Goal: Task Accomplishment & Management: Use online tool/utility

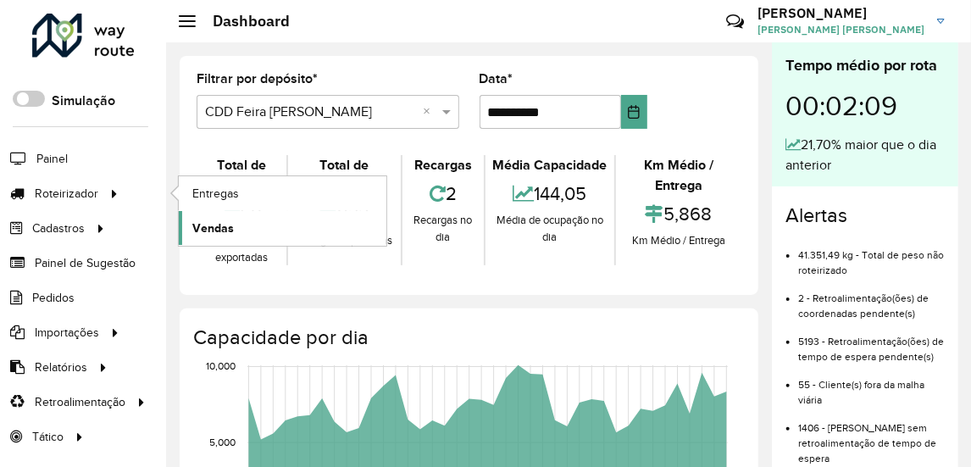
click at [221, 220] on span "Vendas" at bounding box center [213, 229] width 42 height 18
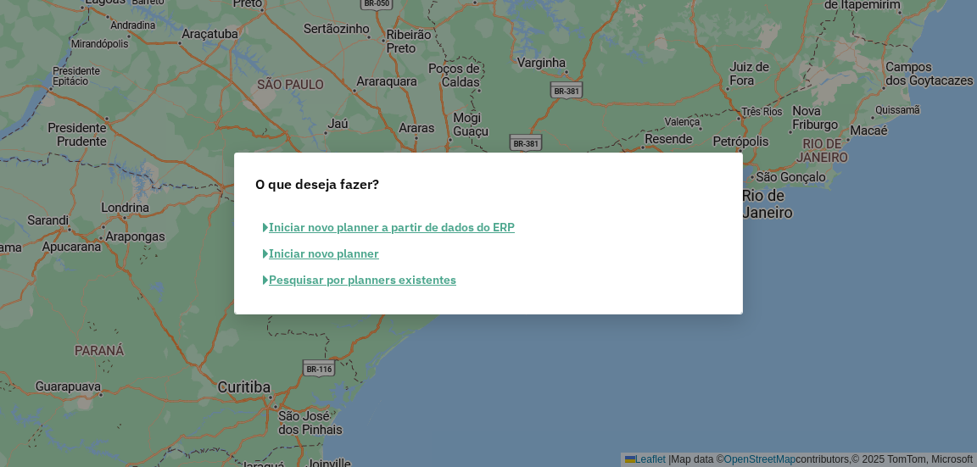
click at [359, 273] on button "Pesquisar por planners existentes" at bounding box center [359, 280] width 209 height 26
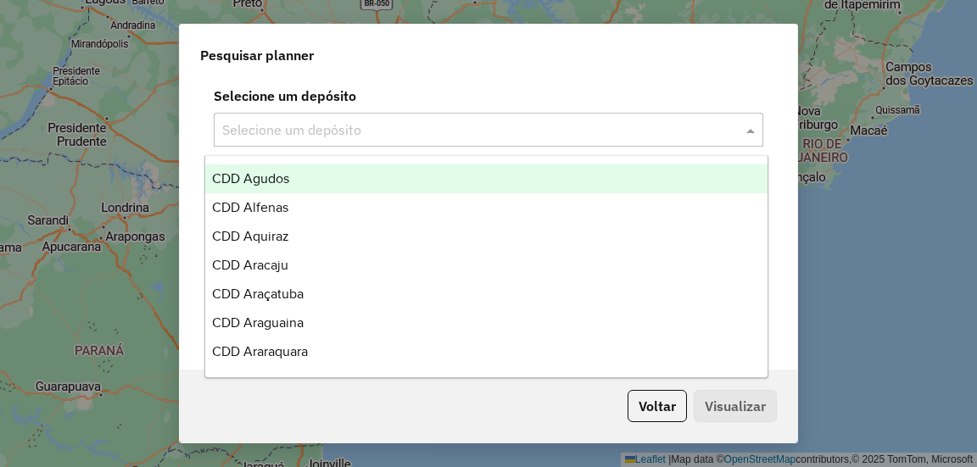
click at [462, 135] on input "text" at bounding box center [471, 130] width 498 height 20
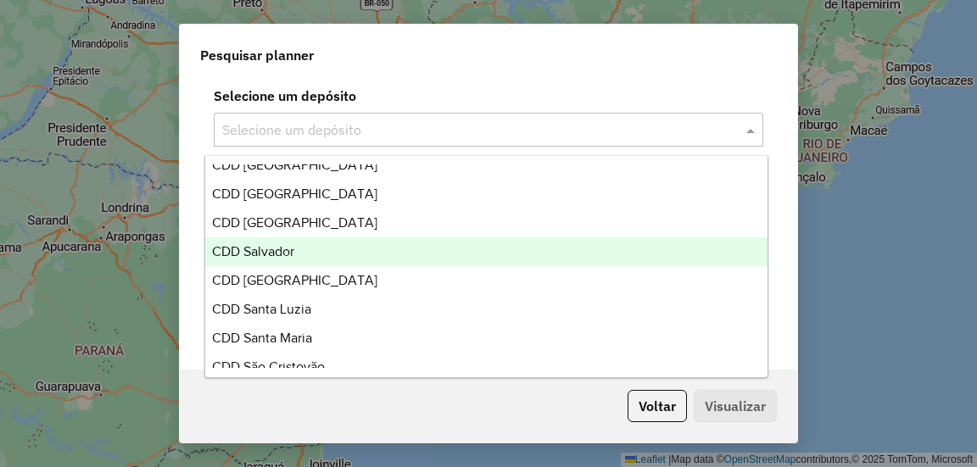
scroll to position [2379, 0]
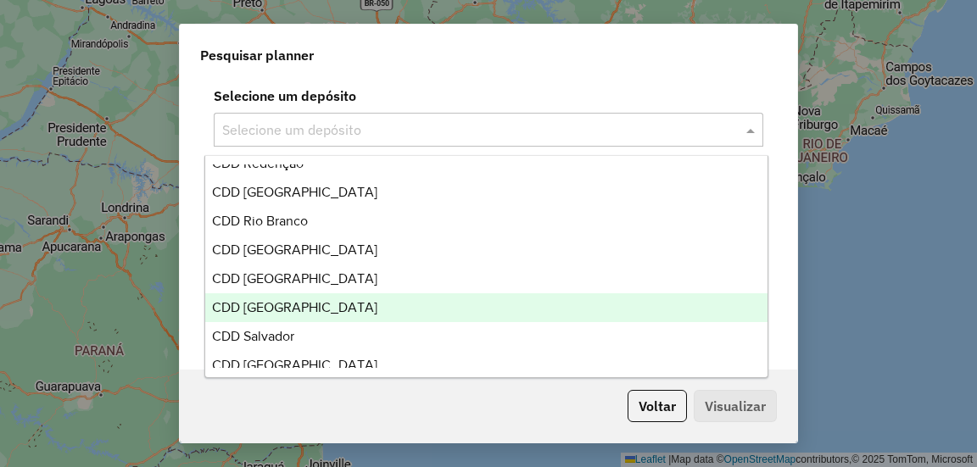
click at [285, 308] on span "CDD [GEOGRAPHIC_DATA]" at bounding box center [294, 307] width 165 height 14
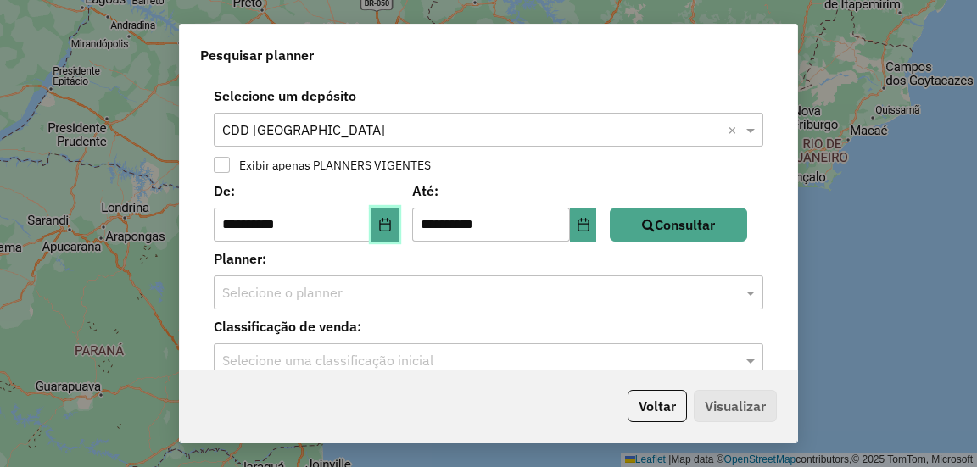
click at [390, 226] on icon "Choose Date" at bounding box center [384, 225] width 11 height 14
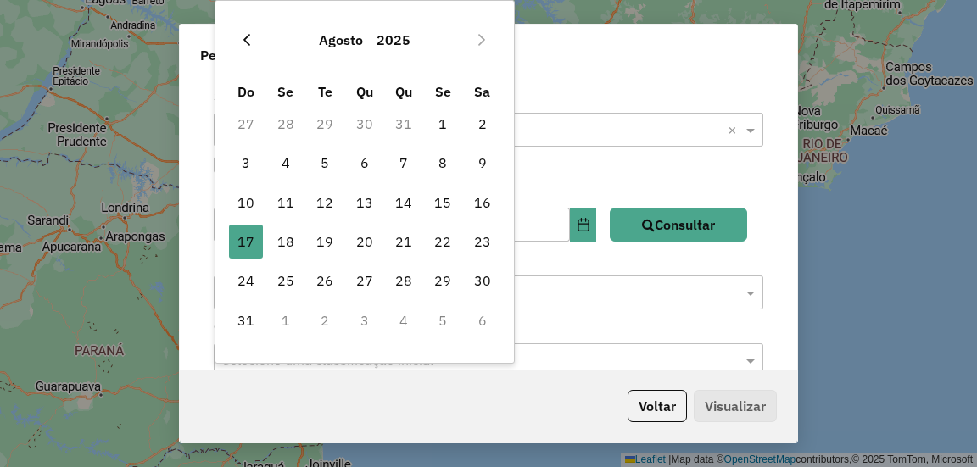
click at [251, 43] on icon "Previous Month" at bounding box center [247, 40] width 14 height 14
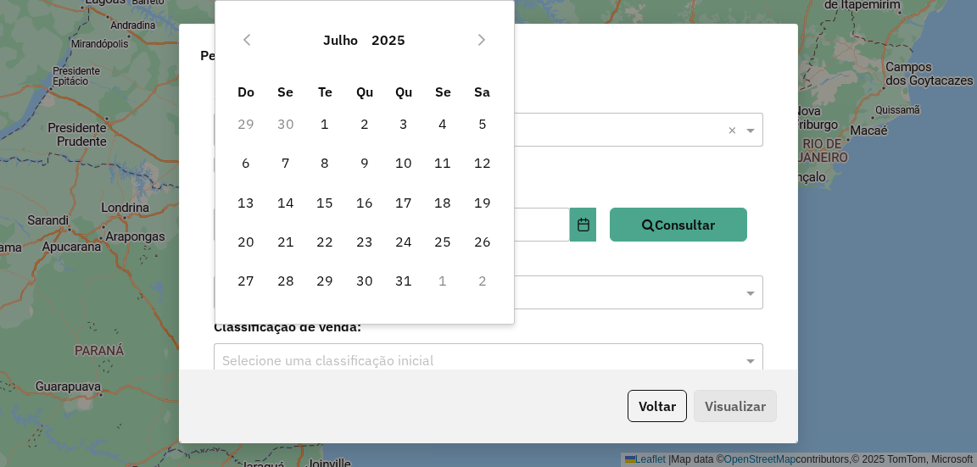
click at [251, 43] on icon "Previous Month" at bounding box center [247, 40] width 14 height 14
click at [251, 44] on icon "Previous Month" at bounding box center [247, 40] width 14 height 14
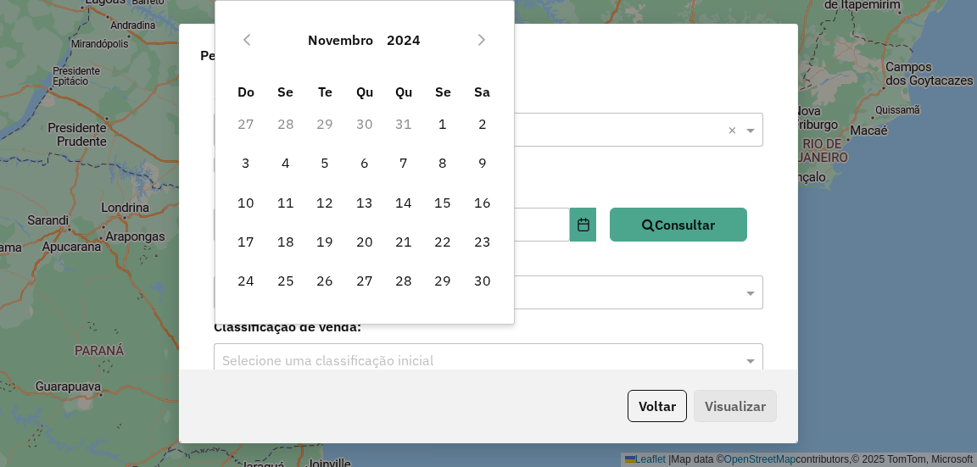
click at [251, 44] on icon "Previous Month" at bounding box center [247, 40] width 14 height 14
click at [329, 118] on span "2" at bounding box center [325, 124] width 34 height 34
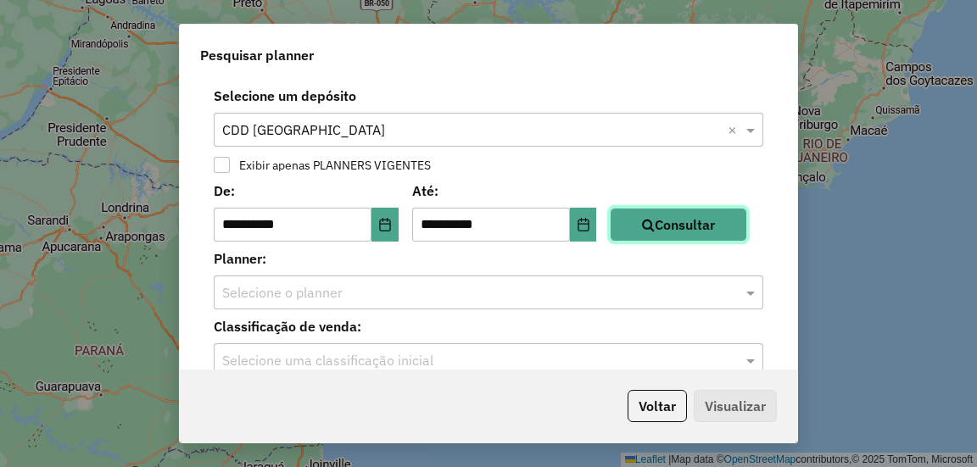
click at [666, 212] on button "Consultar" at bounding box center [678, 225] width 137 height 34
click at [397, 290] on input "text" at bounding box center [471, 293] width 498 height 20
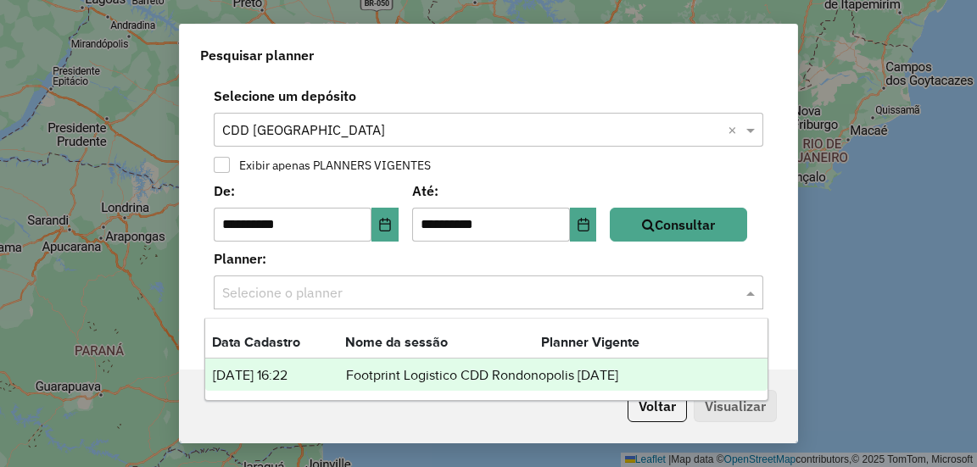
scroll to position [27, 0]
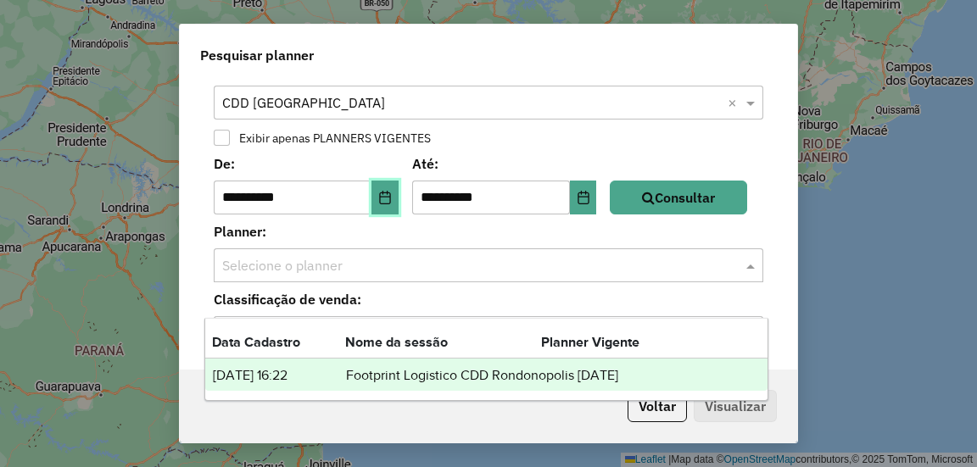
click at [392, 199] on icon "Choose Date" at bounding box center [385, 198] width 14 height 14
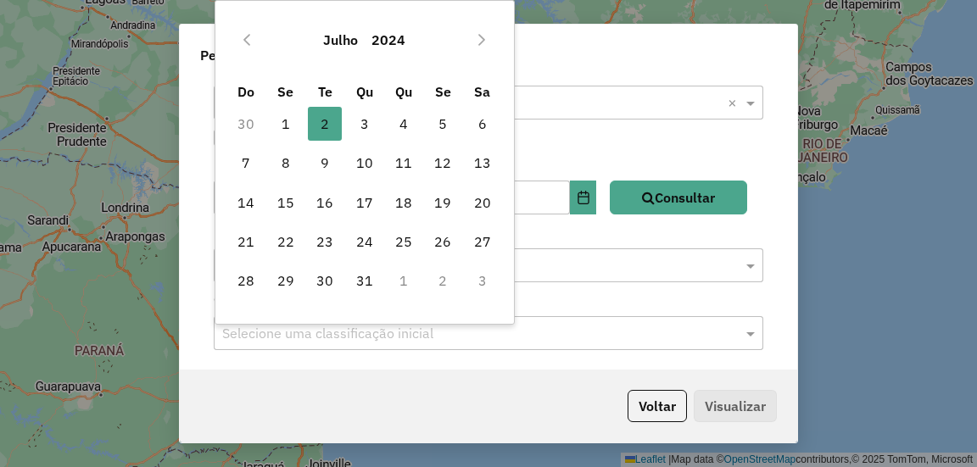
click at [244, 18] on div "[DATE]" at bounding box center [364, 40] width 276 height 54
click at [248, 36] on icon "Previous Month" at bounding box center [247, 40] width 14 height 14
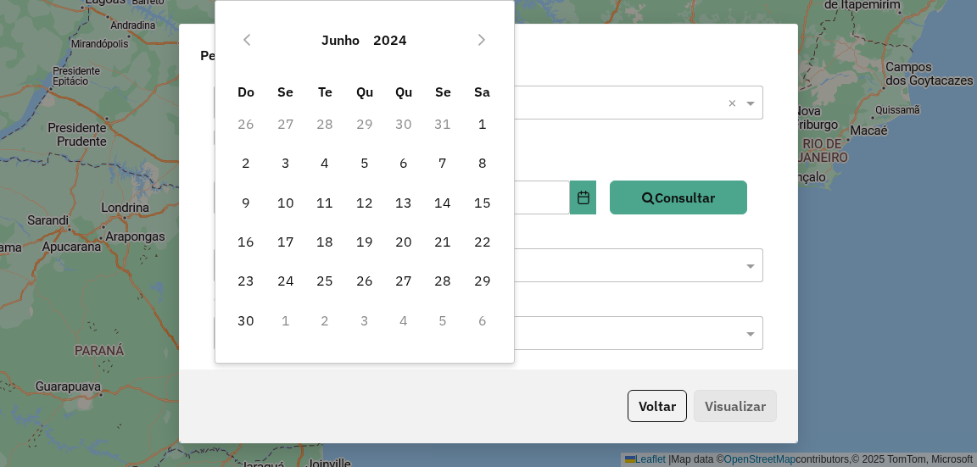
click at [248, 36] on icon "Previous Month" at bounding box center [247, 40] width 14 height 14
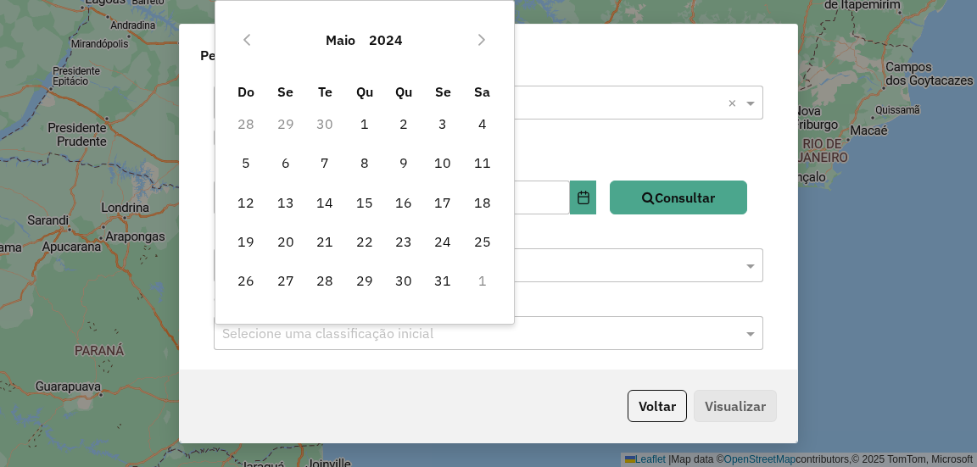
click at [248, 36] on icon "Previous Month" at bounding box center [247, 40] width 14 height 14
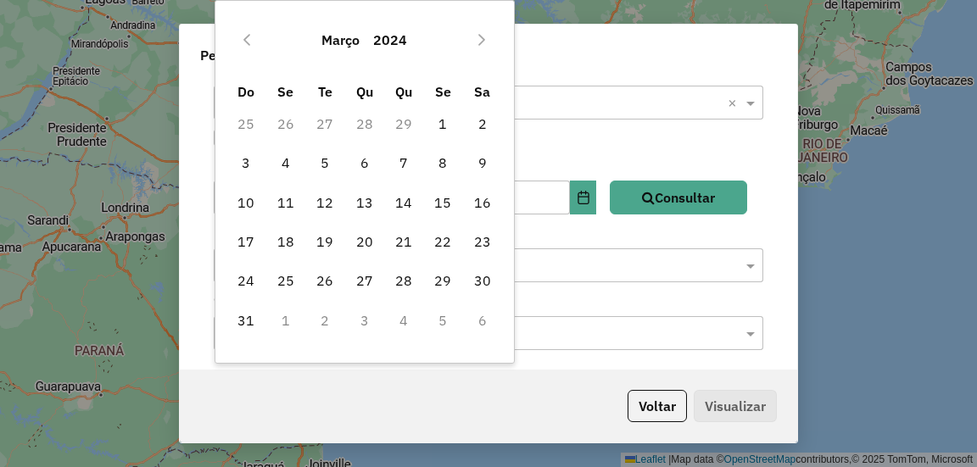
drag, startPoint x: 325, startPoint y: 121, endPoint x: 383, endPoint y: 120, distance: 58.5
click at [326, 121] on td "27" at bounding box center [324, 123] width 39 height 39
click at [445, 120] on span "1" at bounding box center [443, 124] width 34 height 34
type input "**********"
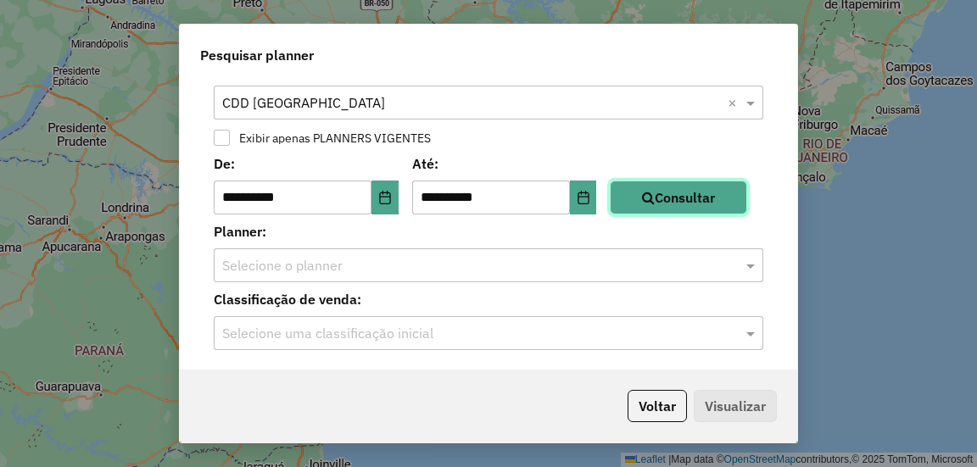
click at [660, 185] on button "Consultar" at bounding box center [678, 198] width 137 height 34
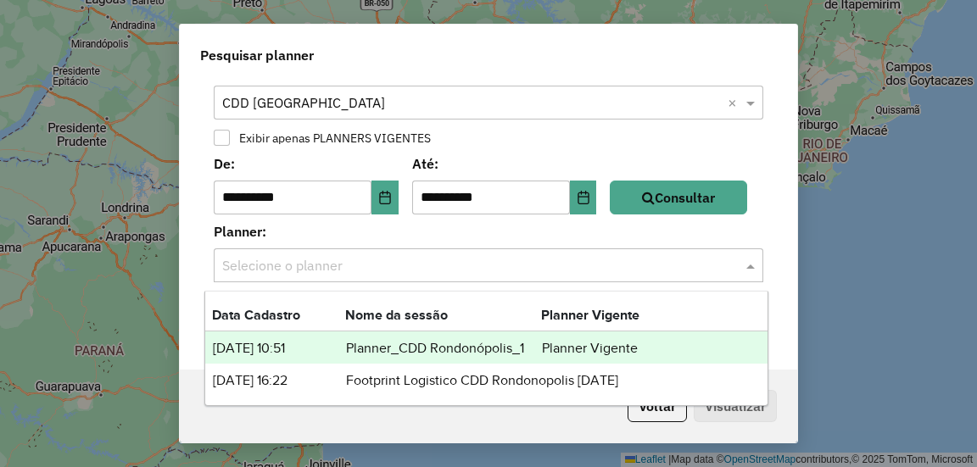
click at [413, 270] on input "text" at bounding box center [471, 266] width 498 height 20
click at [503, 348] on td "Planner_CDD Rondonópolis_1" at bounding box center [443, 348] width 196 height 22
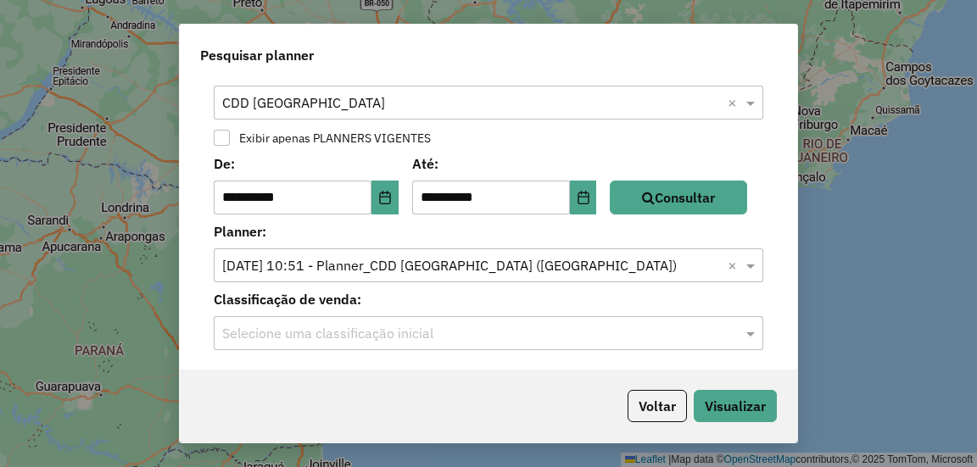
click at [424, 328] on input "text" at bounding box center [471, 334] width 498 height 20
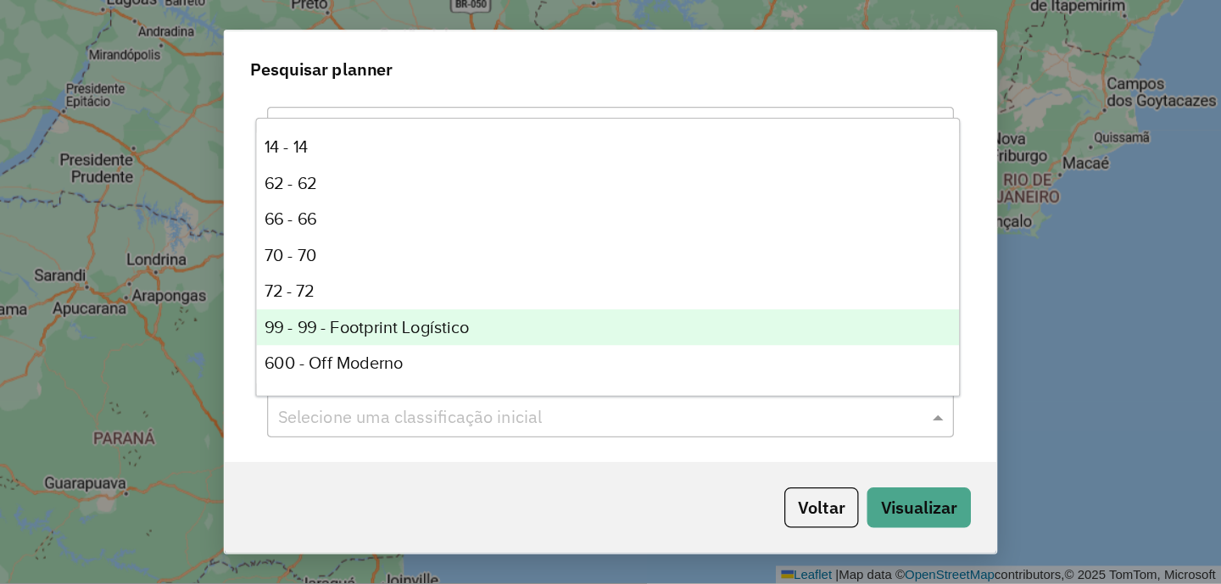
scroll to position [85, 0]
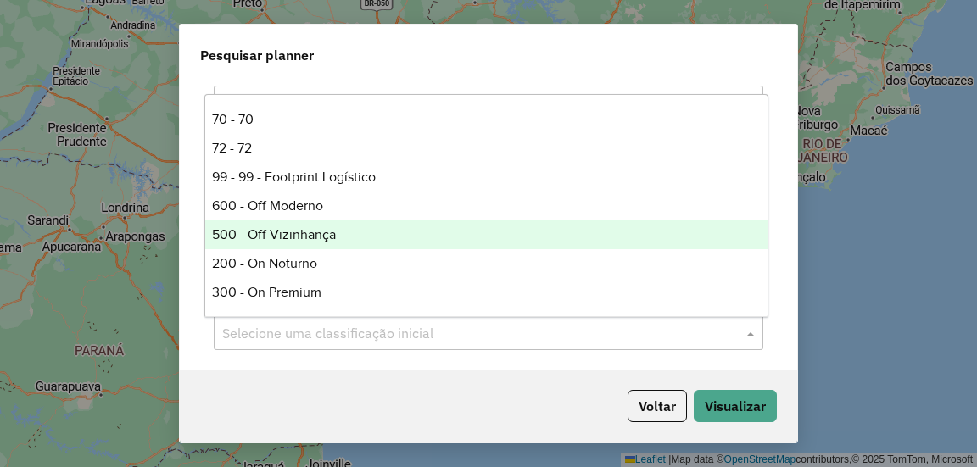
click at [293, 238] on div "500 - Off Vizinhança" at bounding box center [486, 234] width 562 height 29
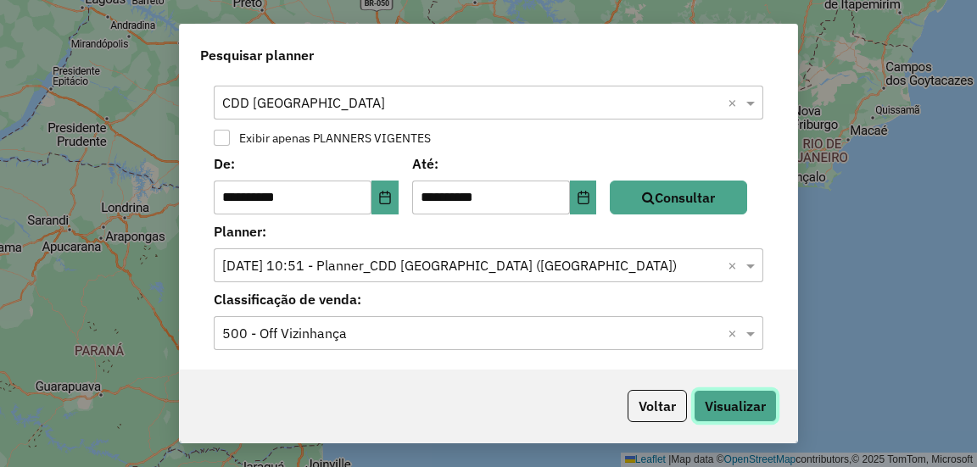
click at [722, 404] on button "Visualizar" at bounding box center [734, 406] width 83 height 32
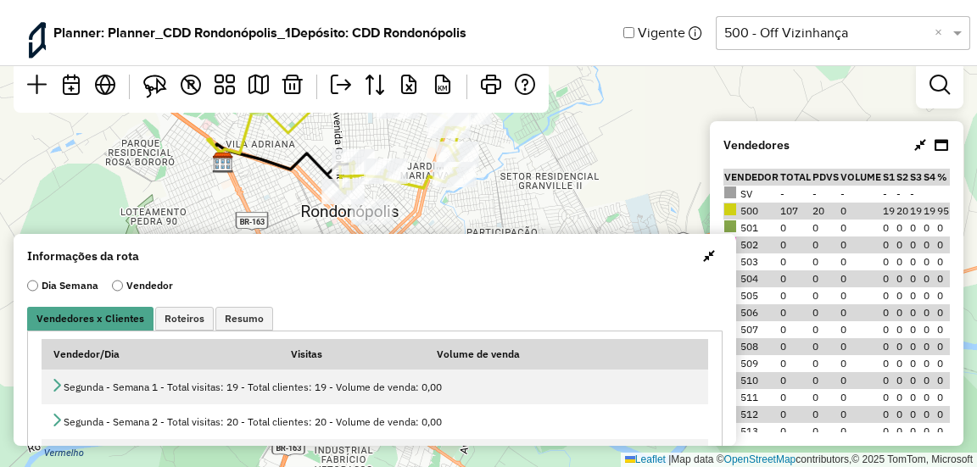
drag, startPoint x: 699, startPoint y: 257, endPoint x: 770, endPoint y: 206, distance: 87.5
click at [703, 257] on span "button" at bounding box center [709, 256] width 12 height 14
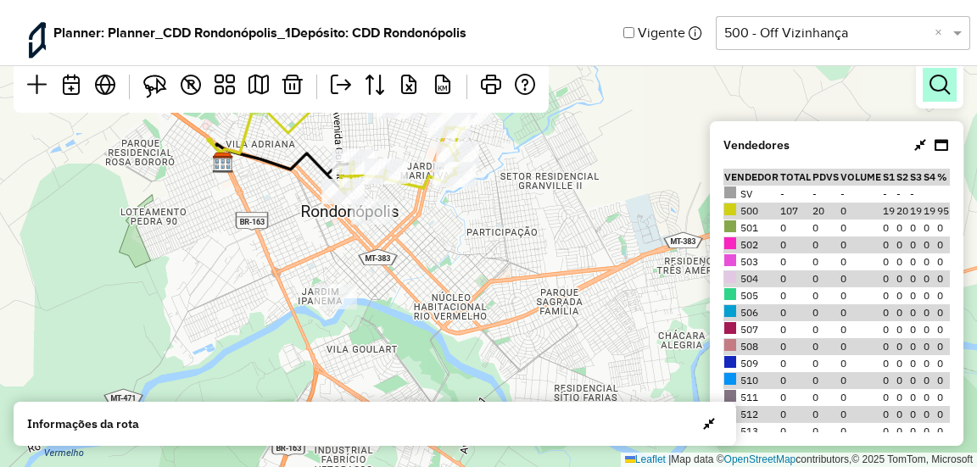
click at [938, 86] on em at bounding box center [939, 85] width 20 height 20
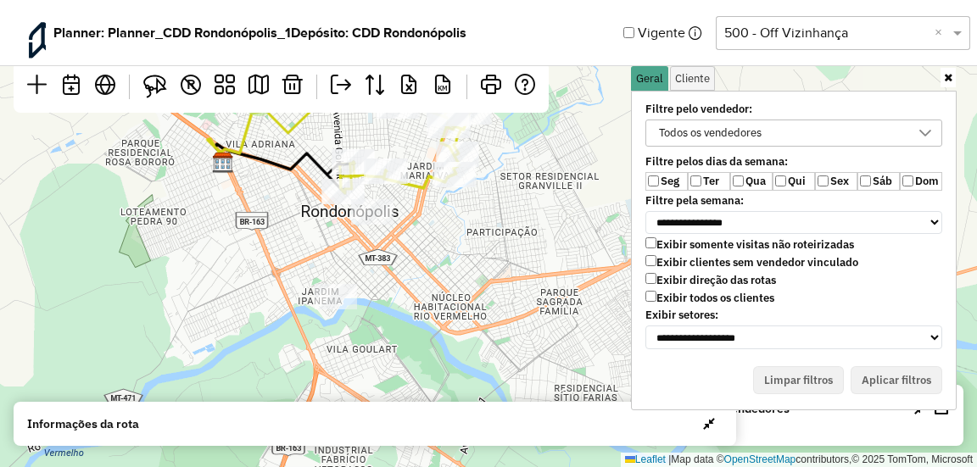
click at [663, 291] on label "Exibir todos os clientes" at bounding box center [709, 298] width 129 height 14
click at [664, 257] on label "Exibir clientes sem vendedor vinculado" at bounding box center [751, 262] width 213 height 14
click at [881, 371] on button "Aplicar filtros" at bounding box center [896, 380] width 92 height 29
click at [946, 72] on icon at bounding box center [947, 77] width 8 height 11
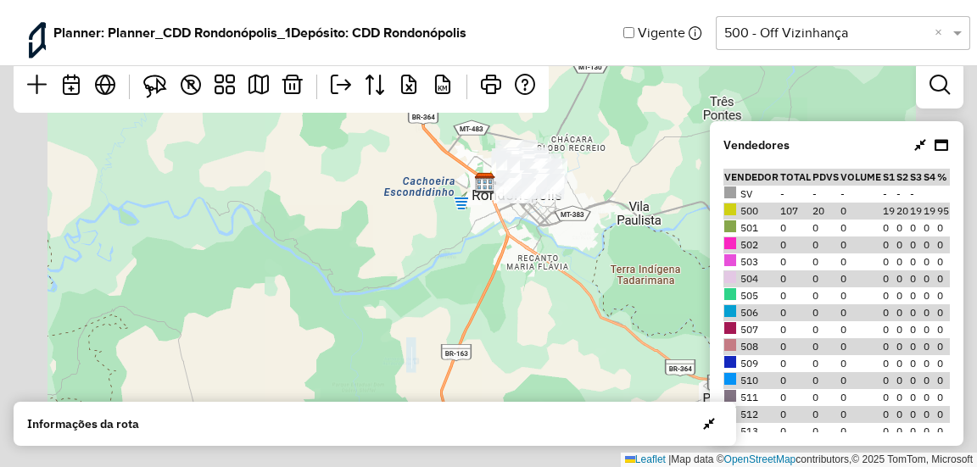
drag, startPoint x: 614, startPoint y: 199, endPoint x: 597, endPoint y: 256, distance: 59.3
click at [597, 256] on div "Leaflet | Map data © OpenStreetMap contributors,© 2025 TomTom, Microsoft" at bounding box center [488, 233] width 977 height 467
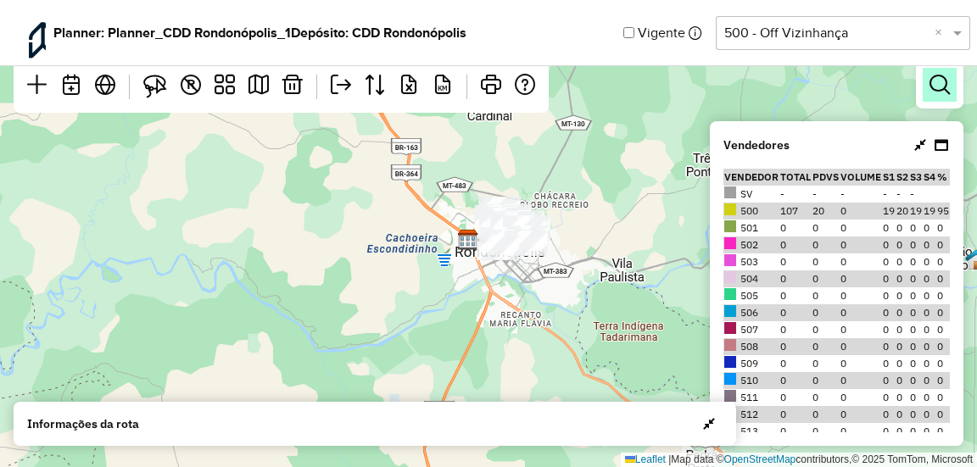
click at [936, 97] on link at bounding box center [939, 85] width 34 height 34
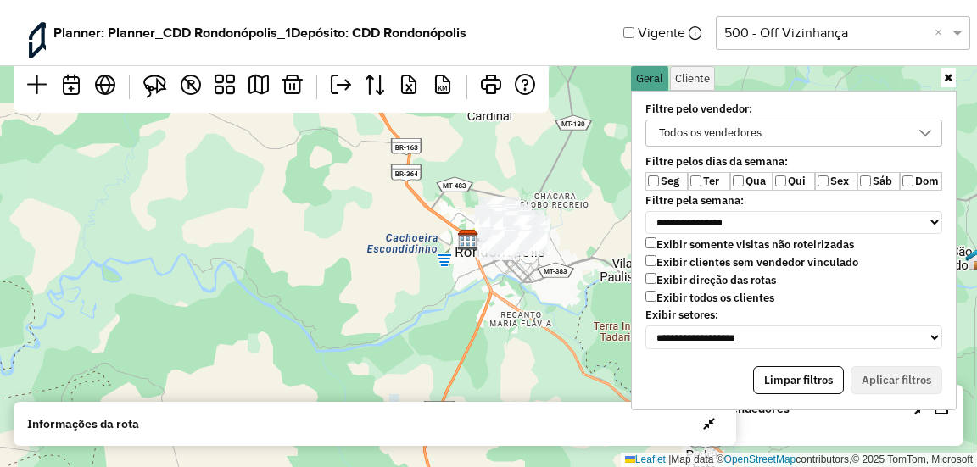
click at [671, 291] on label "Exibir todos os clientes" at bounding box center [709, 298] width 129 height 14
click at [696, 260] on label "Exibir clientes sem vendedor vinculado" at bounding box center [751, 262] width 213 height 14
click at [667, 251] on div "Exibir somente visitas não roteirizadas Exibir clientes sem vendedor vinculado …" at bounding box center [793, 272] width 297 height 71
click at [766, 255] on label "Exibir clientes sem vendedor vinculado" at bounding box center [751, 262] width 213 height 14
click at [871, 376] on button "Aplicar filtros" at bounding box center [896, 380] width 92 height 29
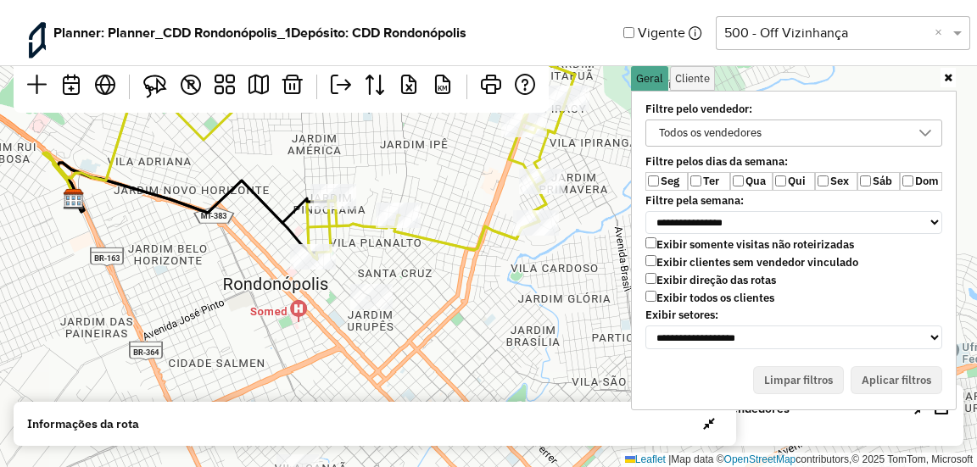
drag, startPoint x: 446, startPoint y: 250, endPoint x: 448, endPoint y: 203, distance: 47.5
click at [448, 203] on div "Leaflet | Map data © OpenStreetMap contributors,© 2025 TomTom, Microsoft" at bounding box center [488, 233] width 977 height 467
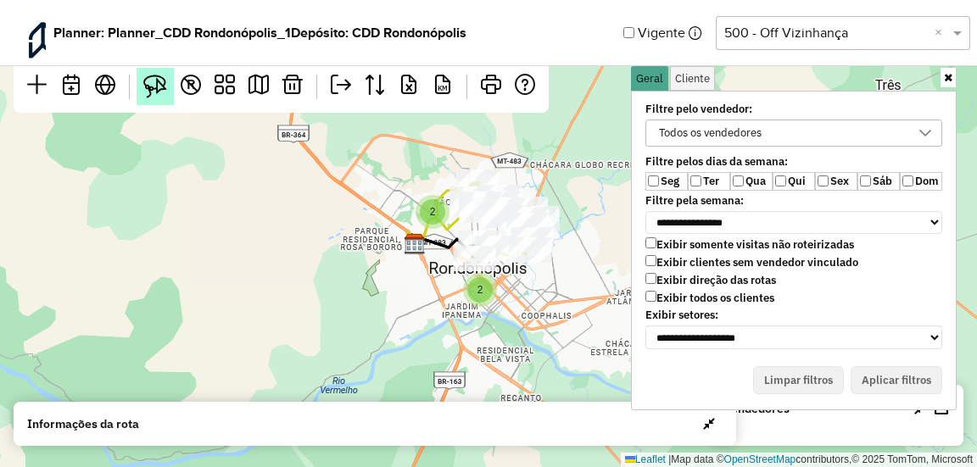
click at [147, 98] on link at bounding box center [154, 86] width 37 height 37
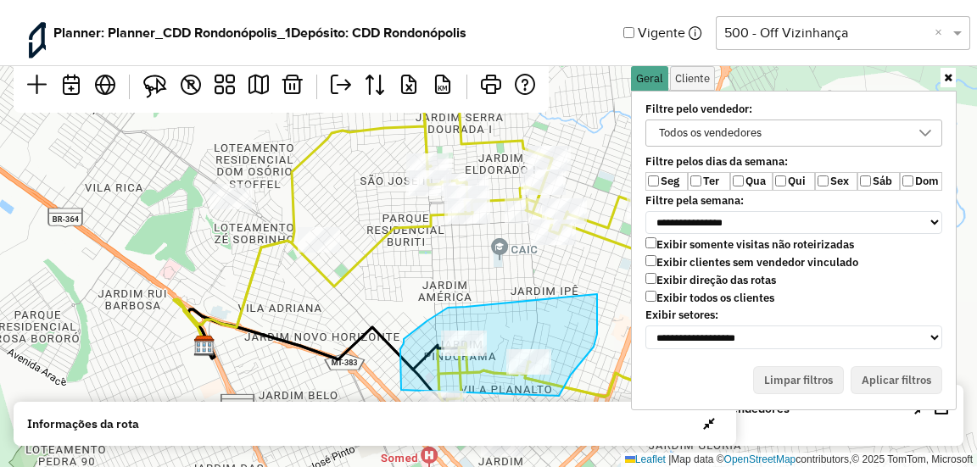
drag, startPoint x: 456, startPoint y: 307, endPoint x: 597, endPoint y: 294, distance: 141.3
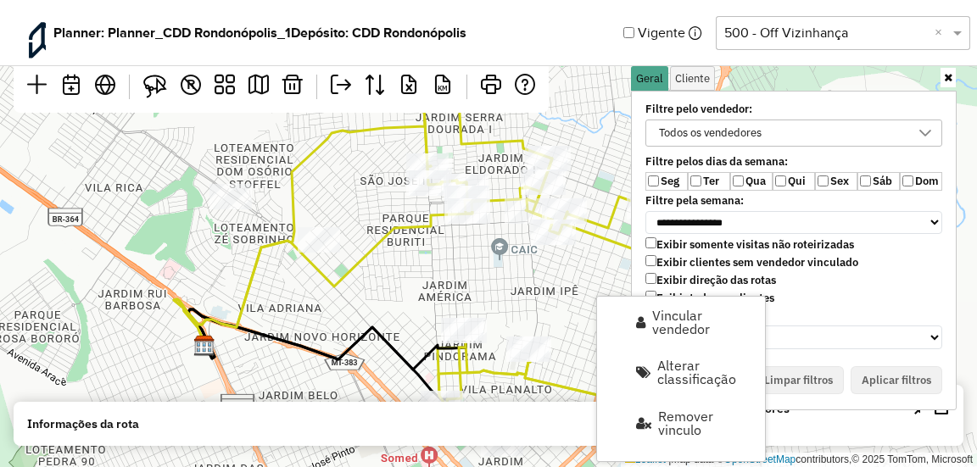
click at [539, 280] on div "Leaflet | Map data © OpenStreetMap contributors,© 2025 TomTom, Microsoft" at bounding box center [488, 233] width 977 height 467
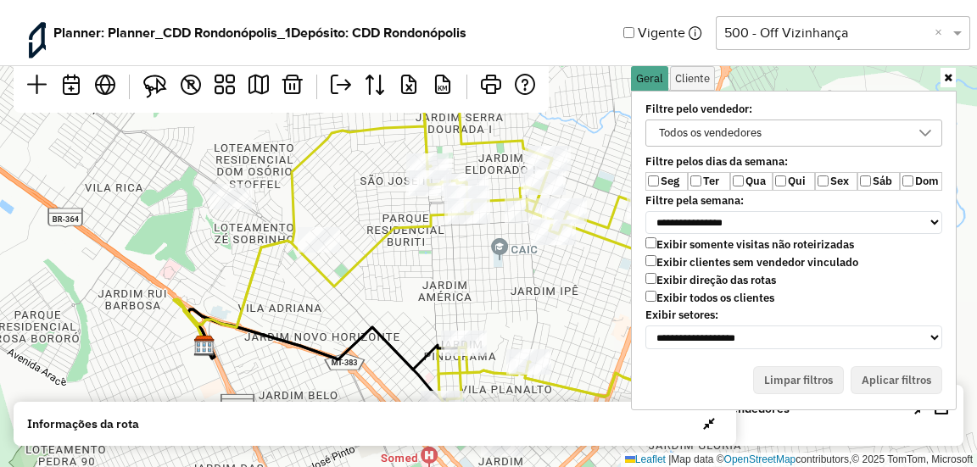
click at [944, 81] on icon at bounding box center [947, 77] width 8 height 11
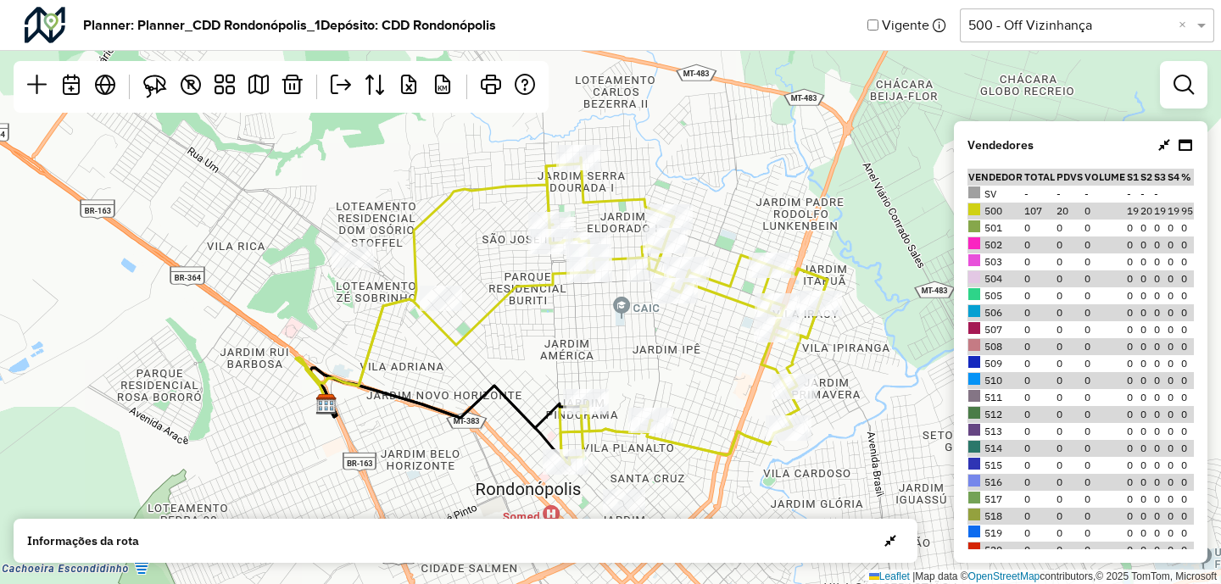
click at [976, 215] on td "500" at bounding box center [995, 211] width 56 height 17
click at [976, 211] on td "500" at bounding box center [995, 211] width 56 height 17
click at [976, 213] on td "107" at bounding box center [1039, 211] width 32 height 17
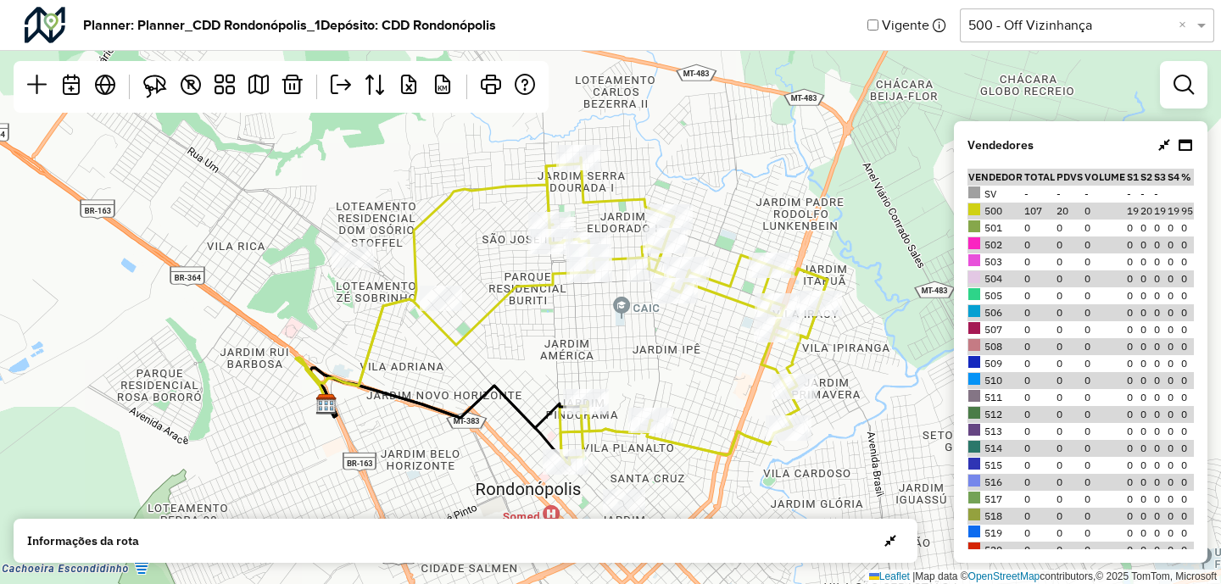
click at [976, 213] on td "107" at bounding box center [1039, 211] width 32 height 17
click at [976, 210] on td "20" at bounding box center [1069, 211] width 28 height 17
click at [976, 211] on td "19" at bounding box center [1133, 211] width 14 height 17
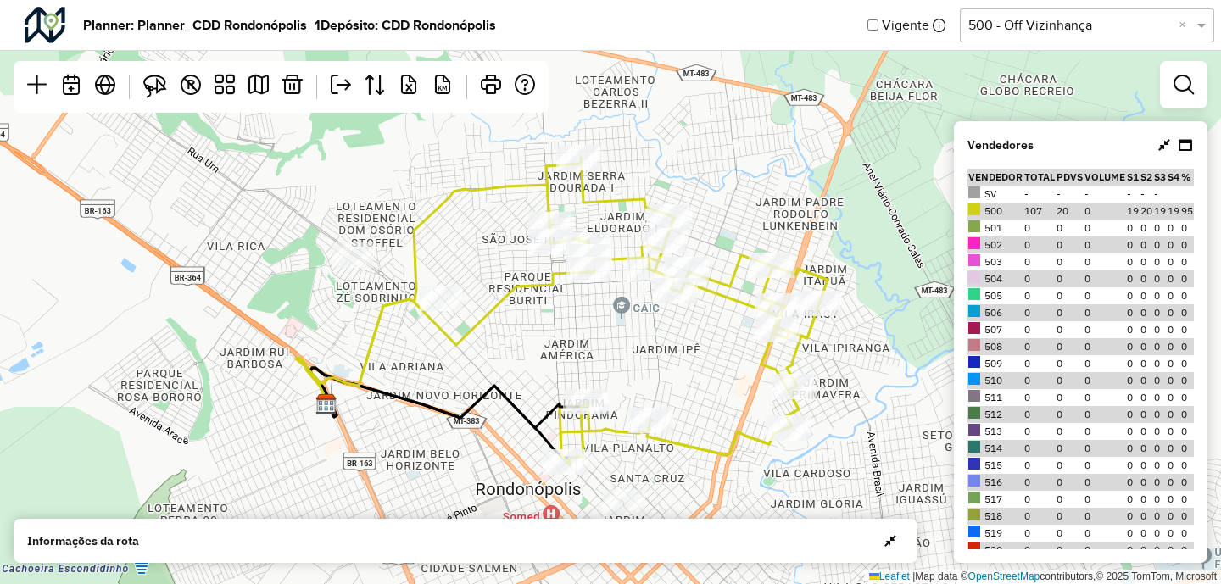
click at [976, 209] on td "20" at bounding box center [1146, 211] width 14 height 17
click at [976, 211] on td "500" at bounding box center [995, 211] width 56 height 17
click at [976, 213] on td "500" at bounding box center [995, 211] width 56 height 17
click at [976, 210] on td "107" at bounding box center [1039, 211] width 32 height 17
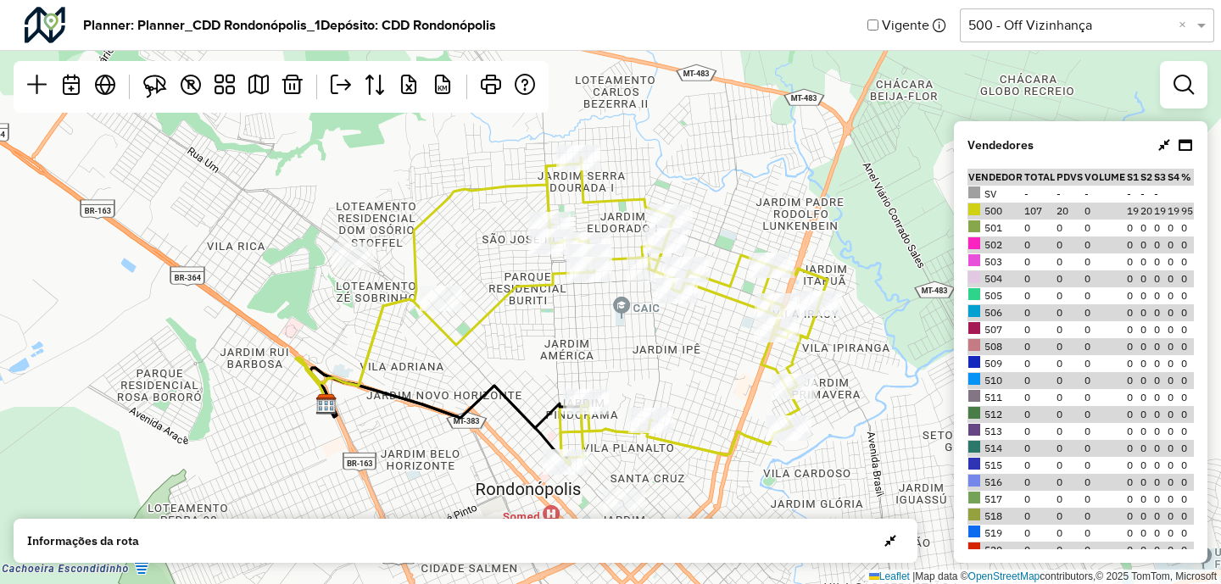
click at [976, 210] on td "107" at bounding box center [1039, 211] width 32 height 17
click at [976, 212] on td "20" at bounding box center [1069, 211] width 28 height 17
drag, startPoint x: 981, startPoint y: 208, endPoint x: 1164, endPoint y: 203, distance: 183.2
click at [976, 203] on tr "500 107 20 0 19 20 19 19 95" at bounding box center [1080, 211] width 226 height 17
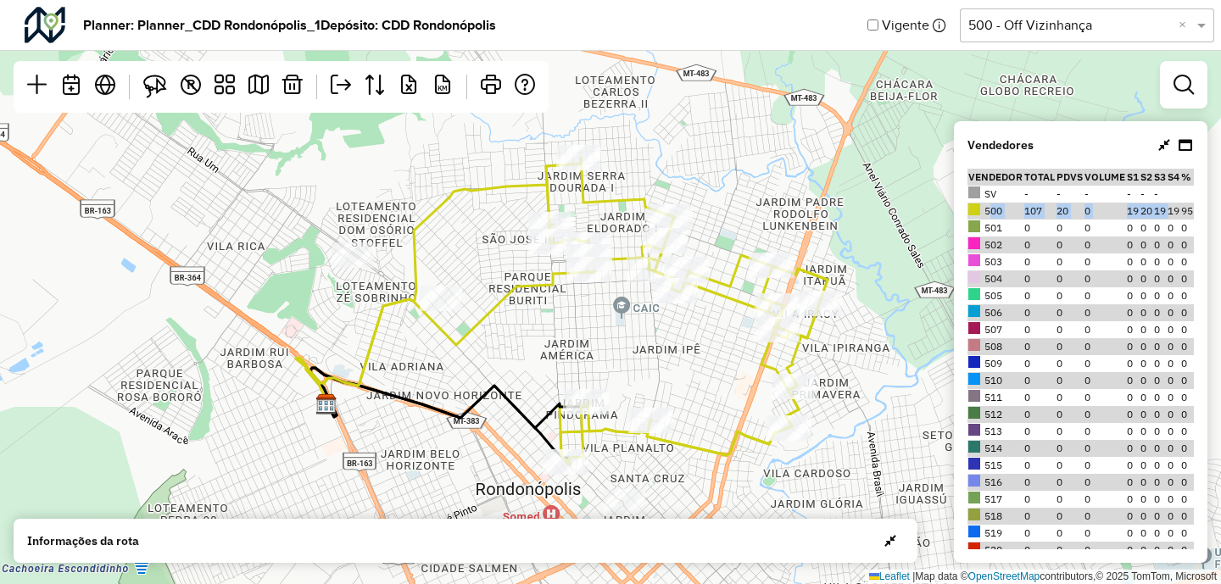
click at [976, 210] on td "20" at bounding box center [1069, 211] width 28 height 17
drag, startPoint x: 983, startPoint y: 208, endPoint x: 1184, endPoint y: 211, distance: 200.9
click at [976, 211] on tr "500 107 20 0 19 20 19 19 95" at bounding box center [1080, 211] width 226 height 17
click at [976, 215] on td "500" at bounding box center [995, 211] width 56 height 17
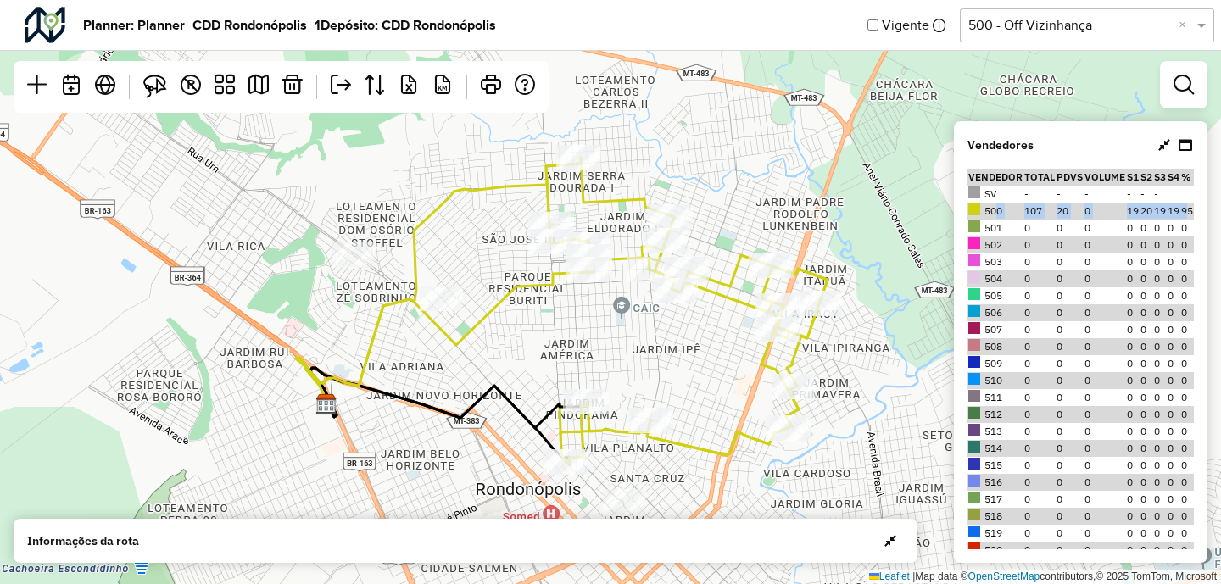
click at [976, 215] on td "500" at bounding box center [995, 211] width 56 height 17
click at [976, 220] on td "501" at bounding box center [995, 228] width 56 height 17
drag, startPoint x: 979, startPoint y: 209, endPoint x: 1169, endPoint y: 214, distance: 190.0
click at [976, 214] on tr "500 107 20 0 19 20 19 19 95" at bounding box center [1080, 211] width 226 height 17
click at [976, 203] on td "500" at bounding box center [995, 211] width 56 height 17
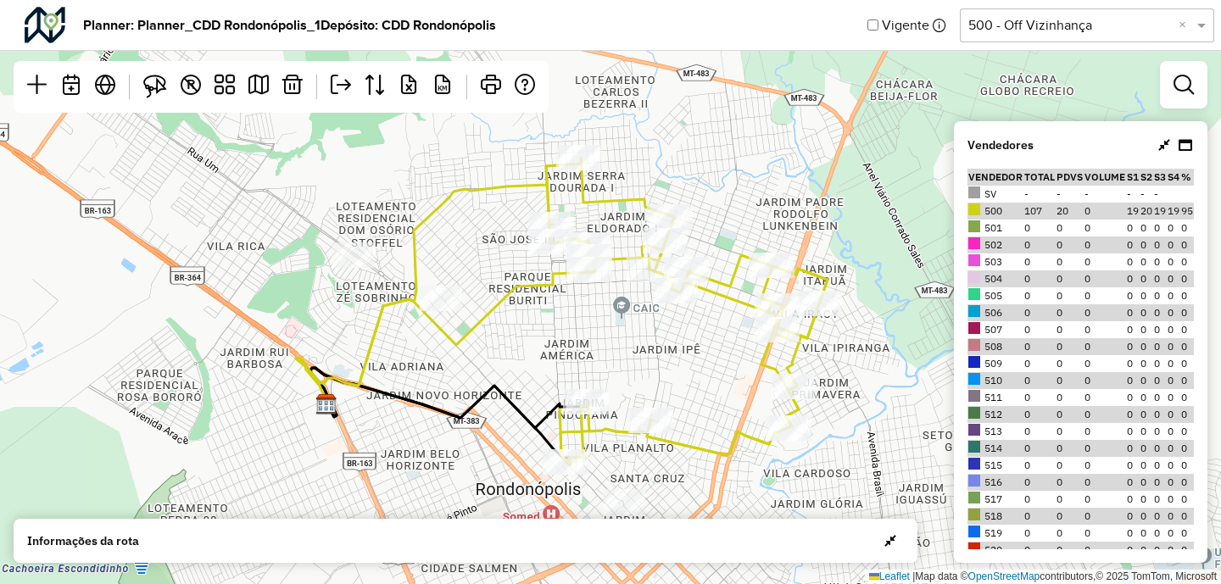
click at [976, 35] on div "Selecione uma opção 500 - Off Vizinhança ×" at bounding box center [1087, 25] width 254 height 34
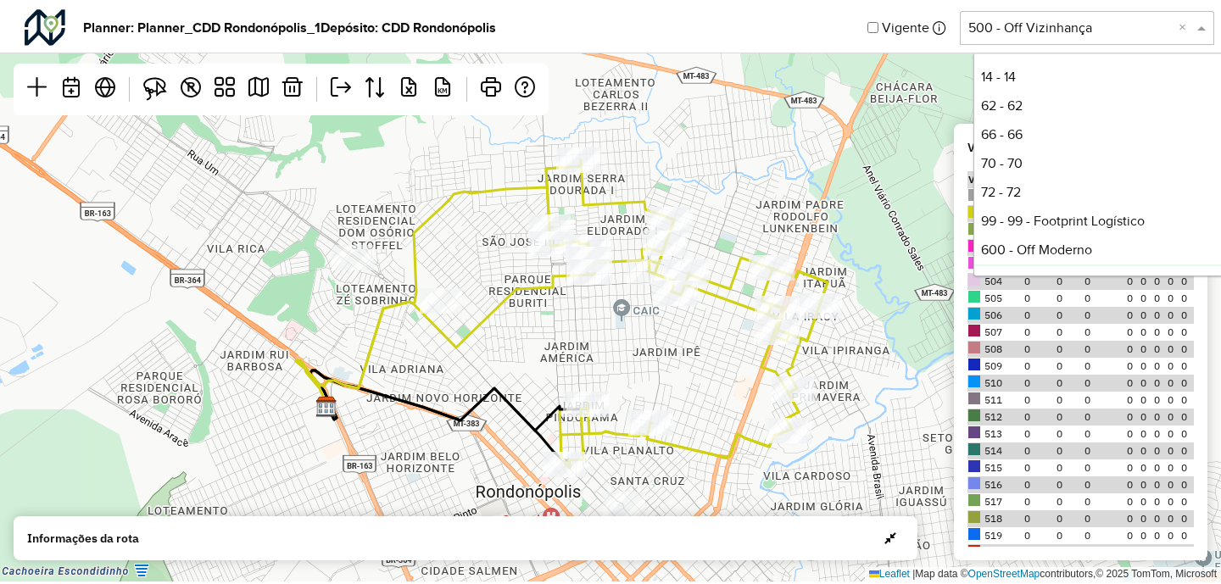
scroll to position [200, 0]
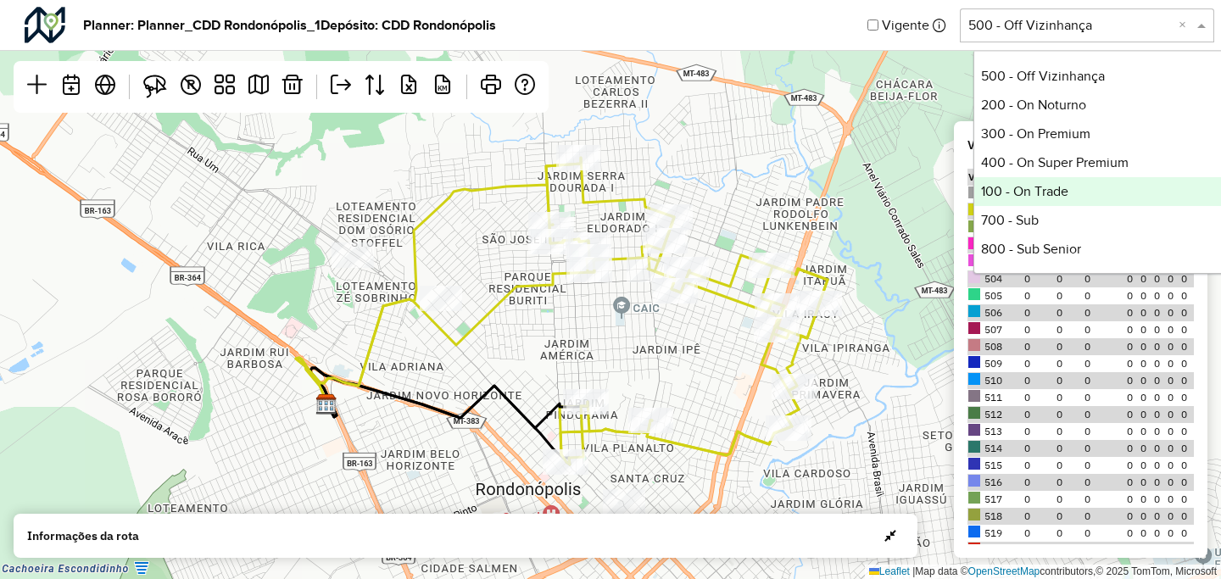
click at [976, 184] on div "100 - On Trade" at bounding box center [1100, 191] width 253 height 29
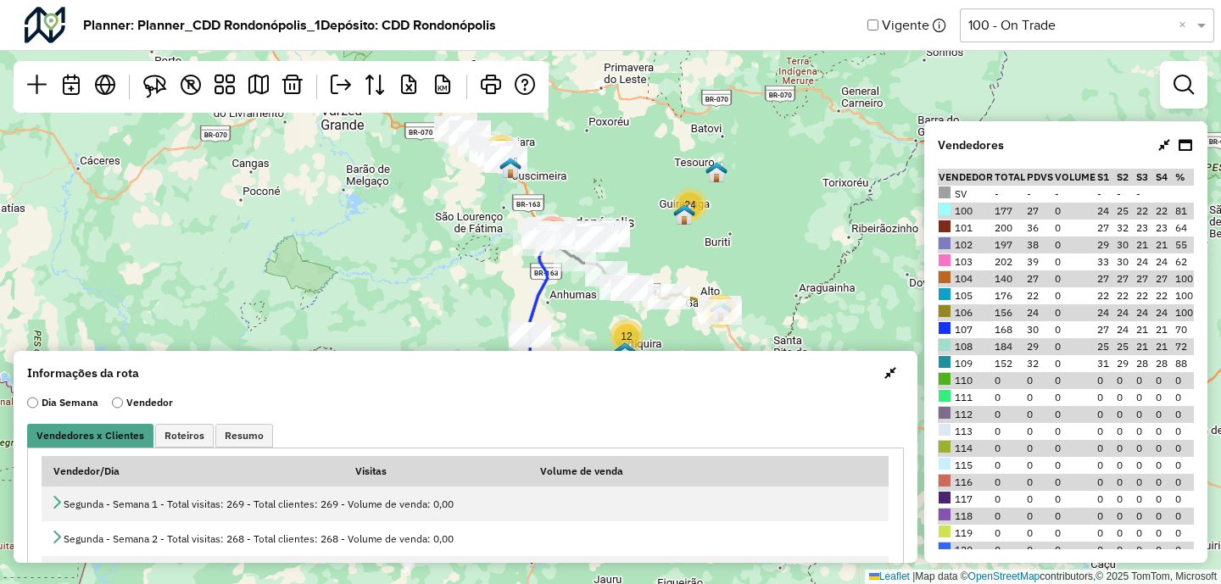
click at [890, 375] on span "button" at bounding box center [890, 373] width 12 height 14
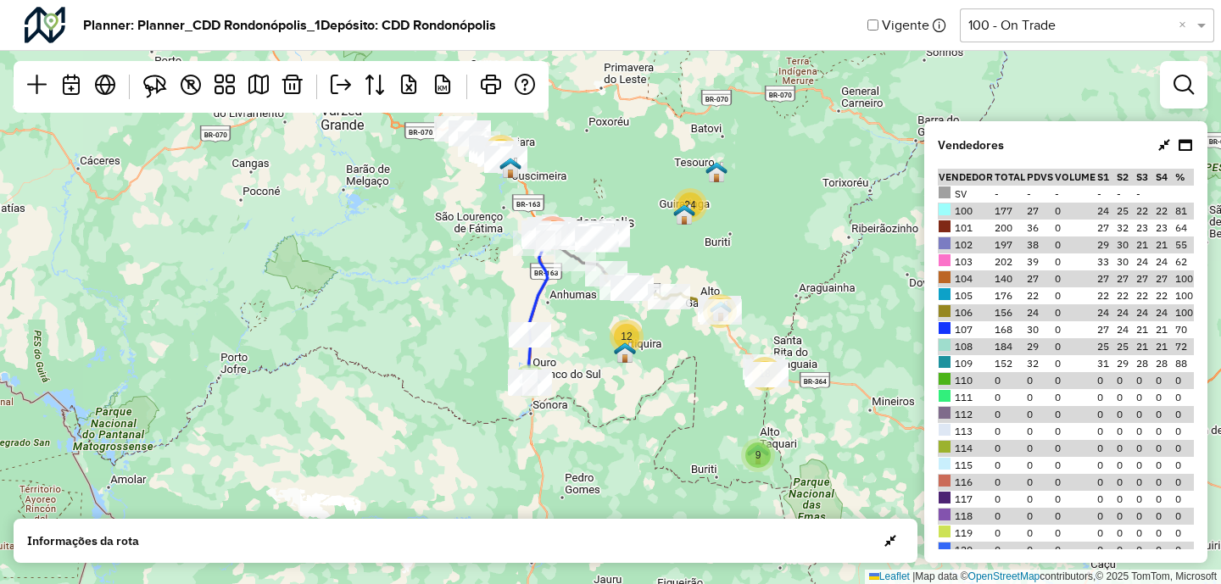
click at [976, 208] on td "177" at bounding box center [1010, 211] width 32 height 17
click at [976, 237] on td "197" at bounding box center [1010, 245] width 32 height 17
click at [976, 262] on td "202" at bounding box center [1010, 261] width 32 height 17
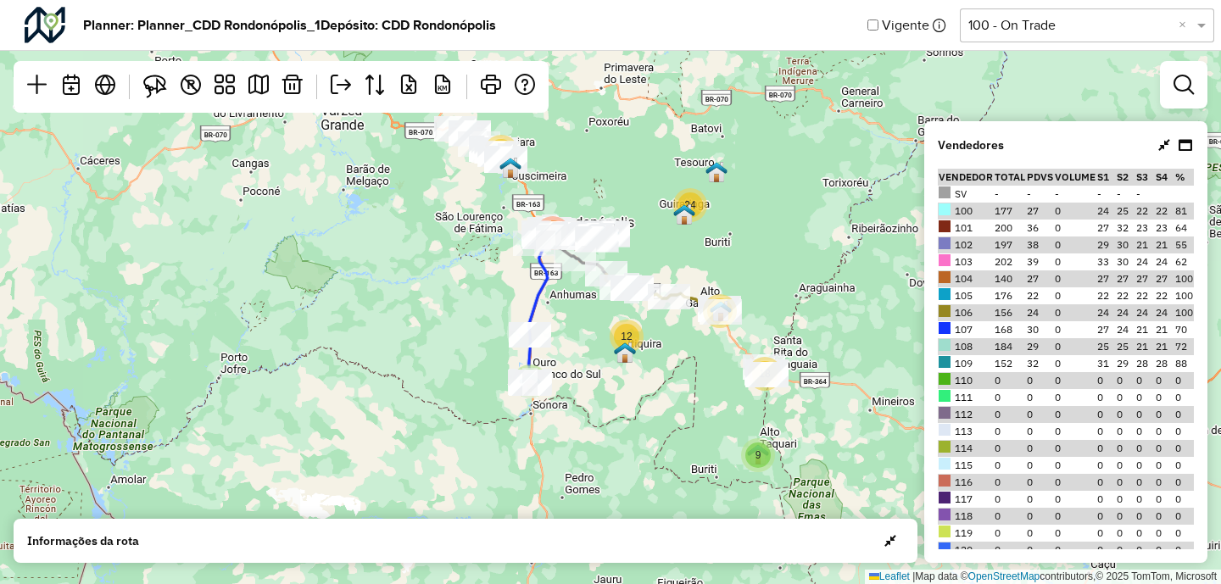
click at [976, 262] on td "202" at bounding box center [1010, 261] width 32 height 17
click at [976, 273] on td "140" at bounding box center [1010, 278] width 32 height 17
click at [976, 283] on td "140" at bounding box center [1010, 278] width 32 height 17
click at [976, 292] on td "176" at bounding box center [1010, 295] width 32 height 17
click at [976, 263] on td "202" at bounding box center [1010, 261] width 32 height 17
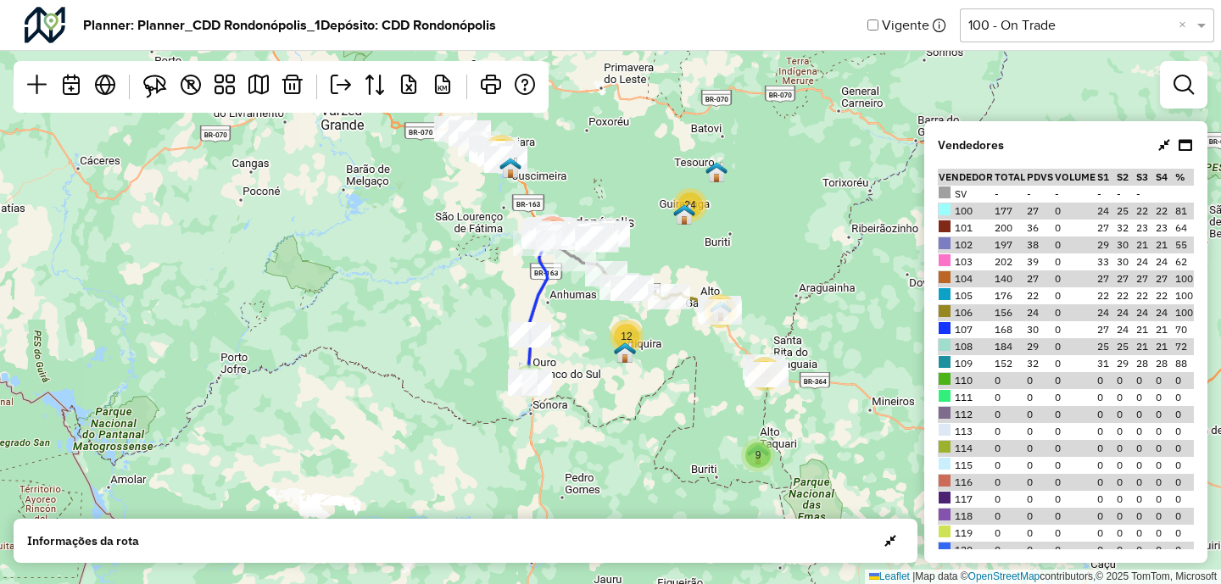
click at [976, 263] on td "202" at bounding box center [1010, 261] width 32 height 17
click at [976, 310] on td "156" at bounding box center [1010, 312] width 32 height 17
click at [976, 276] on td "140" at bounding box center [1010, 278] width 32 height 17
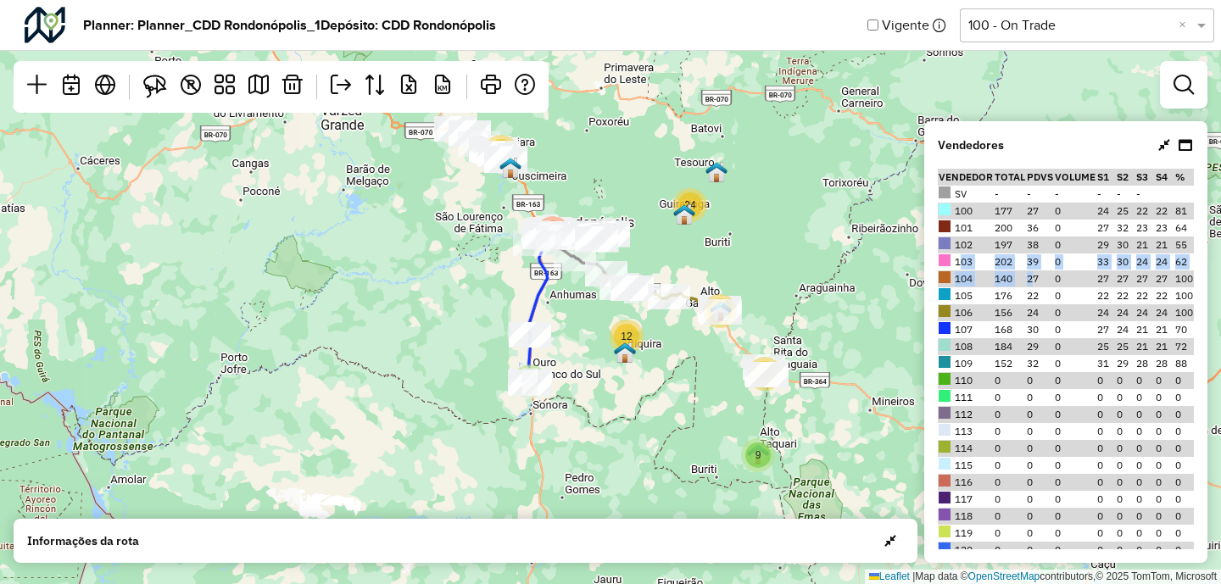
drag, startPoint x: 947, startPoint y: 255, endPoint x: 1029, endPoint y: 281, distance: 86.1
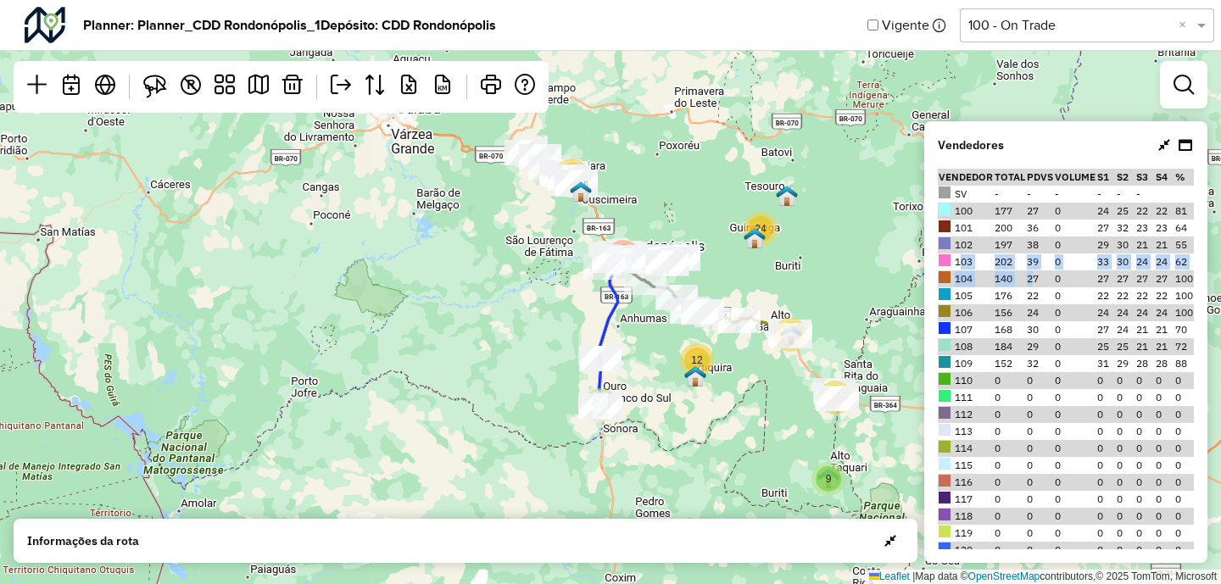
drag, startPoint x: 682, startPoint y: 244, endPoint x: 751, endPoint y: 268, distance: 73.5
click at [751, 268] on div "9 3 12 18 20 24 88 341 Leaflet | Map data © OpenStreetMap contributors,© 2025 T…" at bounding box center [610, 292] width 1221 height 584
